Goal: Task Accomplishment & Management: Complete application form

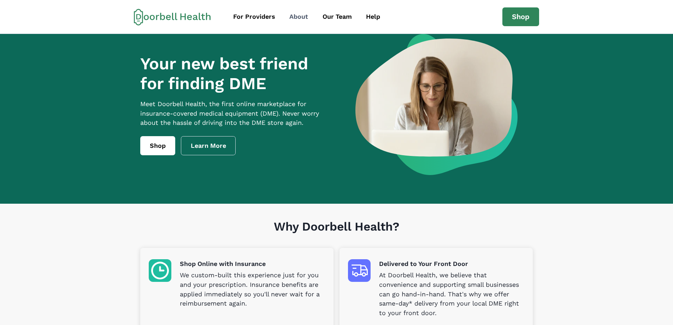
click at [304, 17] on div "About" at bounding box center [298, 17] width 19 height 10
click at [336, 14] on div "Our Team" at bounding box center [337, 17] width 29 height 10
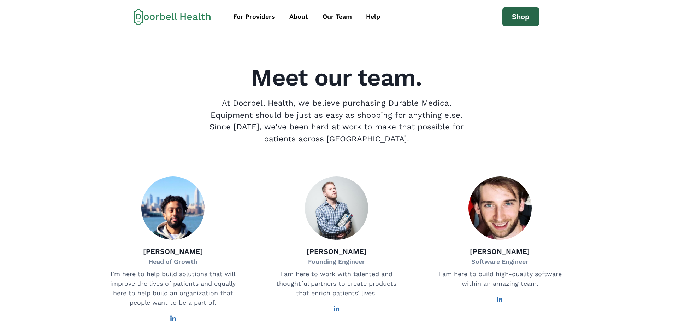
click at [520, 14] on link "Shop" at bounding box center [520, 16] width 37 height 19
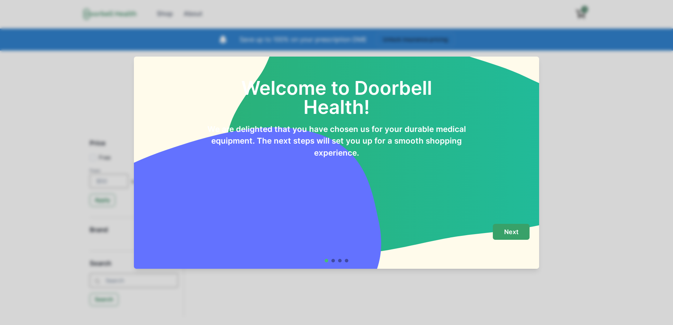
click at [508, 231] on p "Next" at bounding box center [511, 232] width 14 height 8
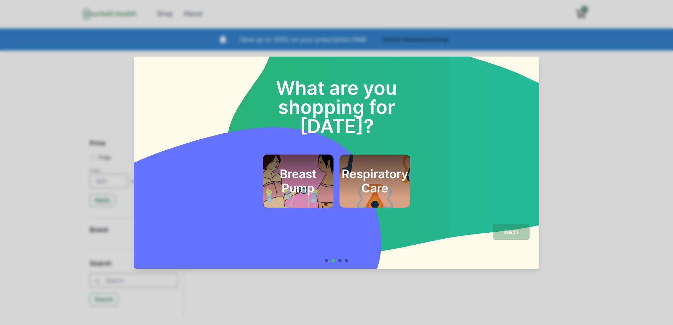
click at [328, 260] on div at bounding box center [327, 261] width 4 height 4
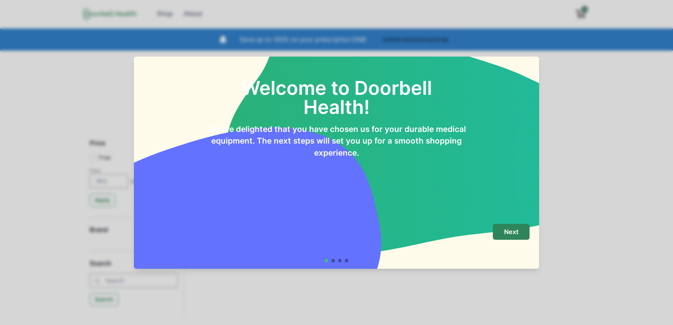
click at [342, 260] on div at bounding box center [340, 261] width 4 height 4
click at [341, 260] on div at bounding box center [340, 261] width 4 height 4
click at [519, 230] on p "Next" at bounding box center [511, 232] width 14 height 8
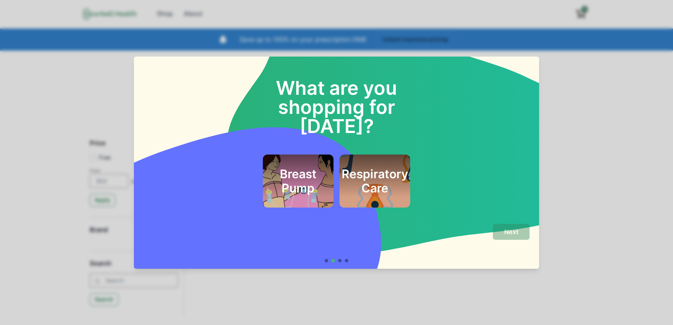
click at [373, 167] on h2 "Respiratory Care" at bounding box center [375, 181] width 66 height 29
click at [517, 229] on p "Next" at bounding box center [511, 232] width 14 height 8
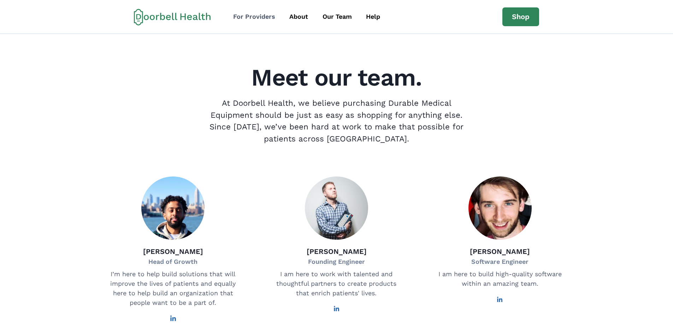
click at [253, 16] on div "For Providers" at bounding box center [254, 17] width 42 height 10
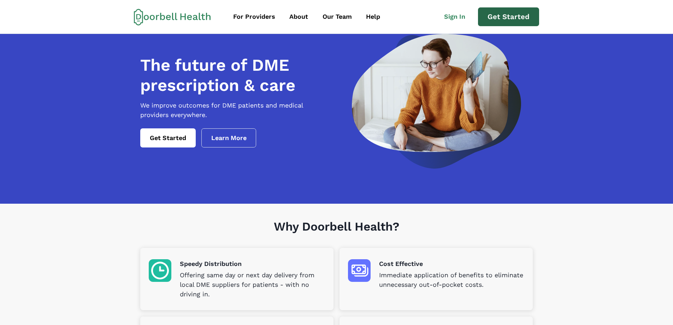
click at [507, 16] on link "Get Started" at bounding box center [508, 16] width 61 height 19
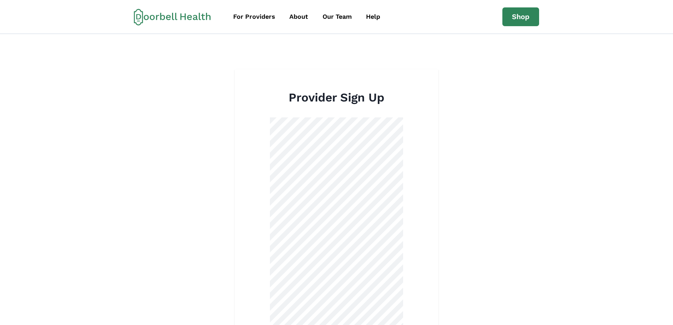
click at [197, 15] on icon at bounding box center [172, 16] width 77 height 17
